Goal: Subscribe to service/newsletter

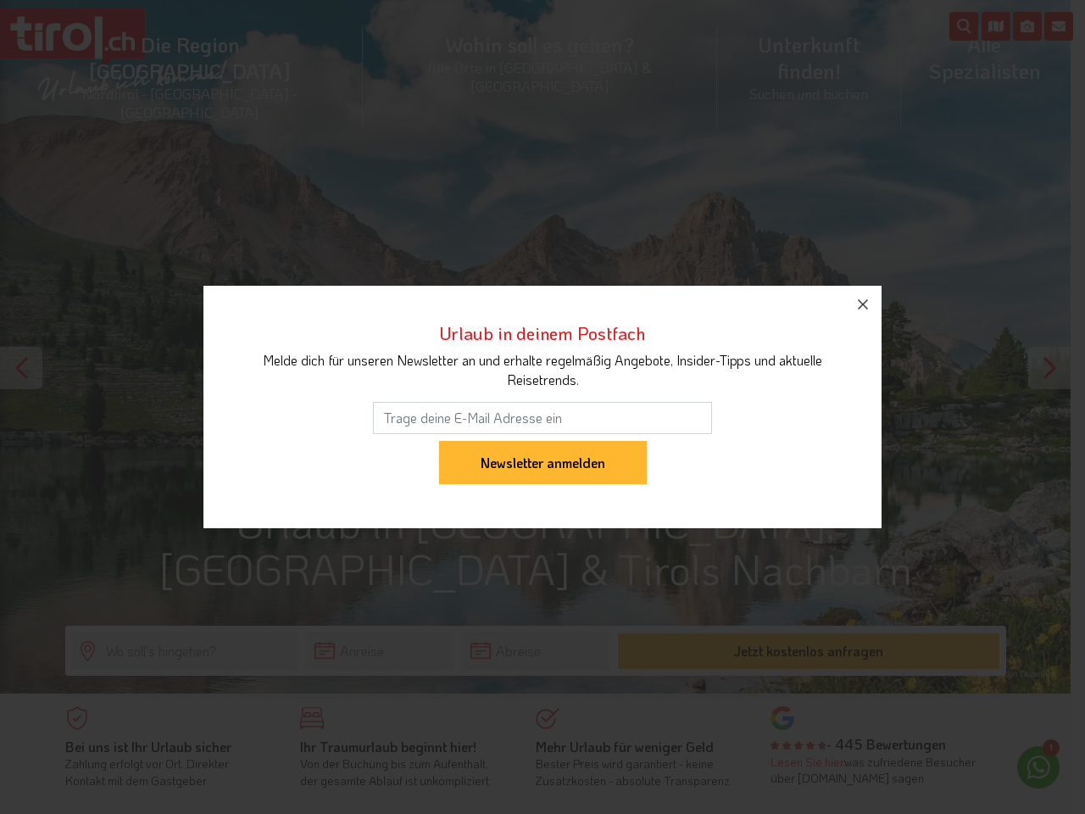
click at [543, 407] on input "email" at bounding box center [542, 418] width 339 height 32
click at [543, 441] on input "Newsletter anmelden" at bounding box center [543, 463] width 208 height 44
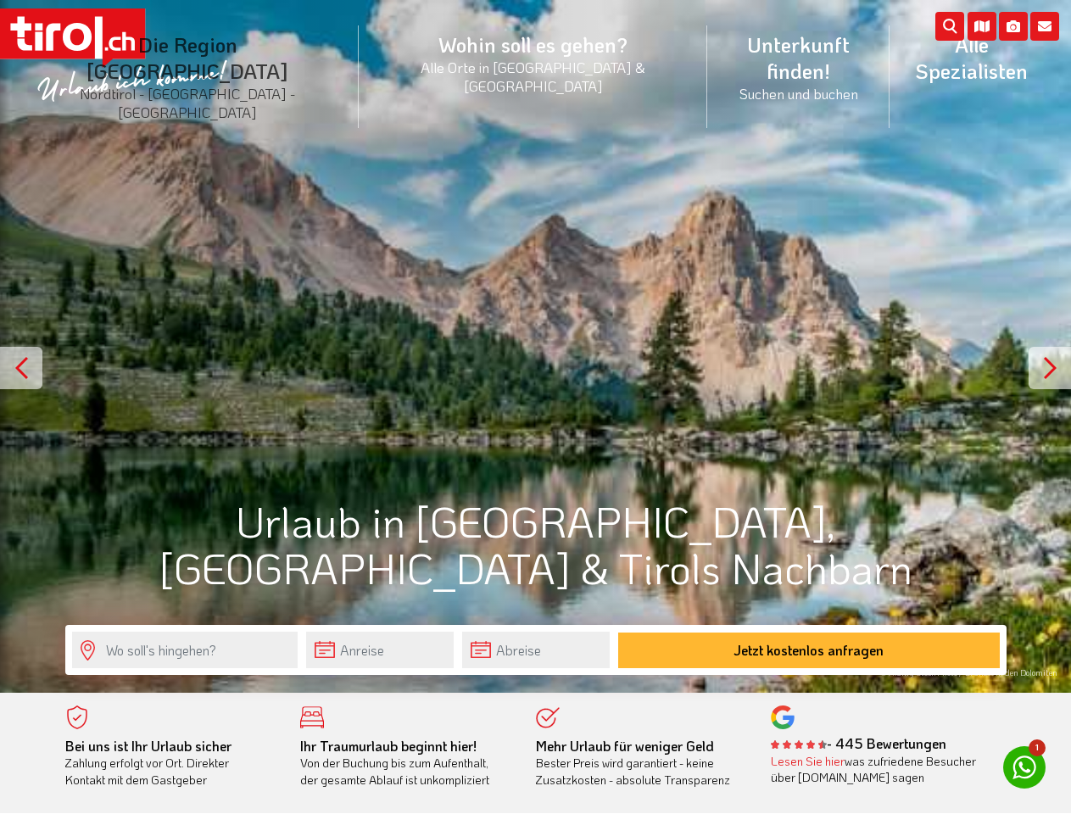
click at [226, 53] on li "Die Region Tirol Nordtirol - Südtirol - Osttirol Tirol/Nordtirol Tirol/Nordtiro…" at bounding box center [188, 77] width 342 height 128
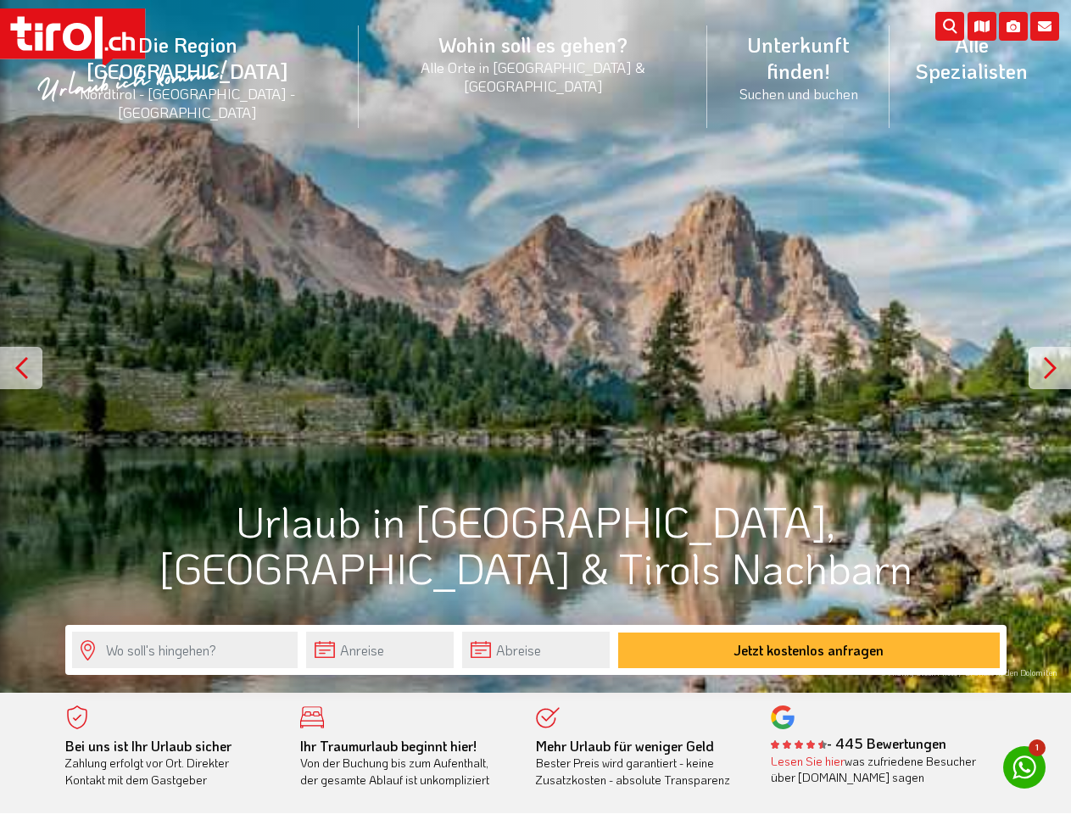
click at [1045, 26] on icon at bounding box center [1044, 26] width 29 height 29
click at [21, 368] on div at bounding box center [21, 368] width 42 height 42
